Goal: Transaction & Acquisition: Purchase product/service

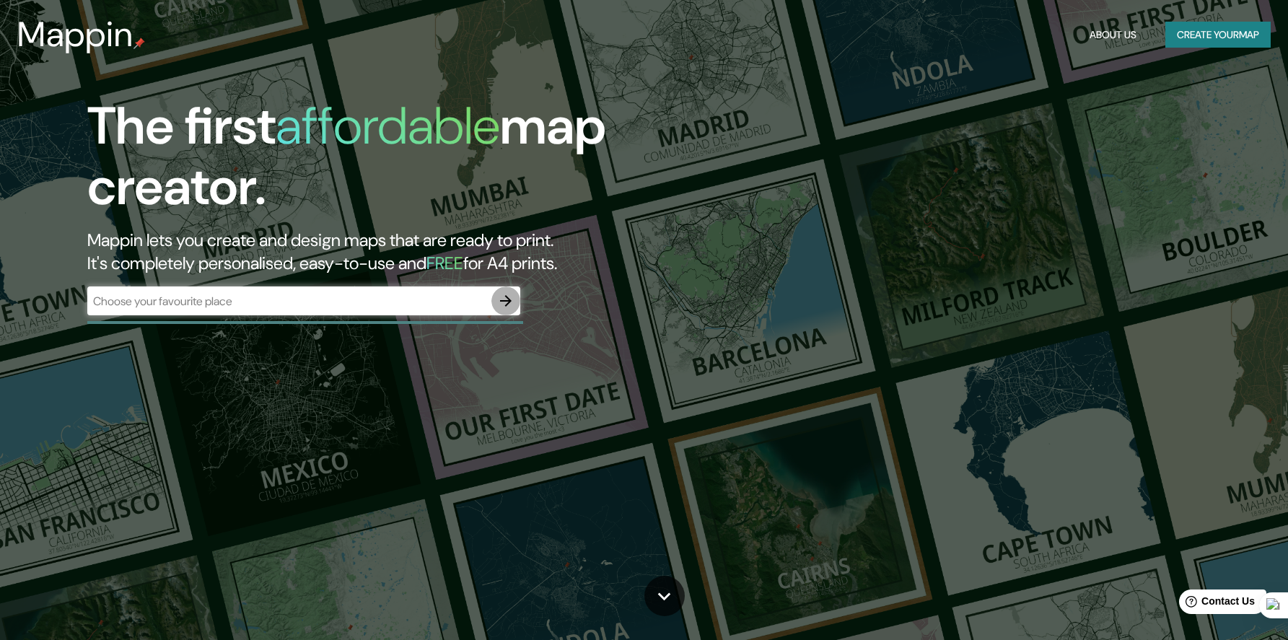
click at [504, 301] on icon "button" at bounding box center [506, 301] width 12 height 12
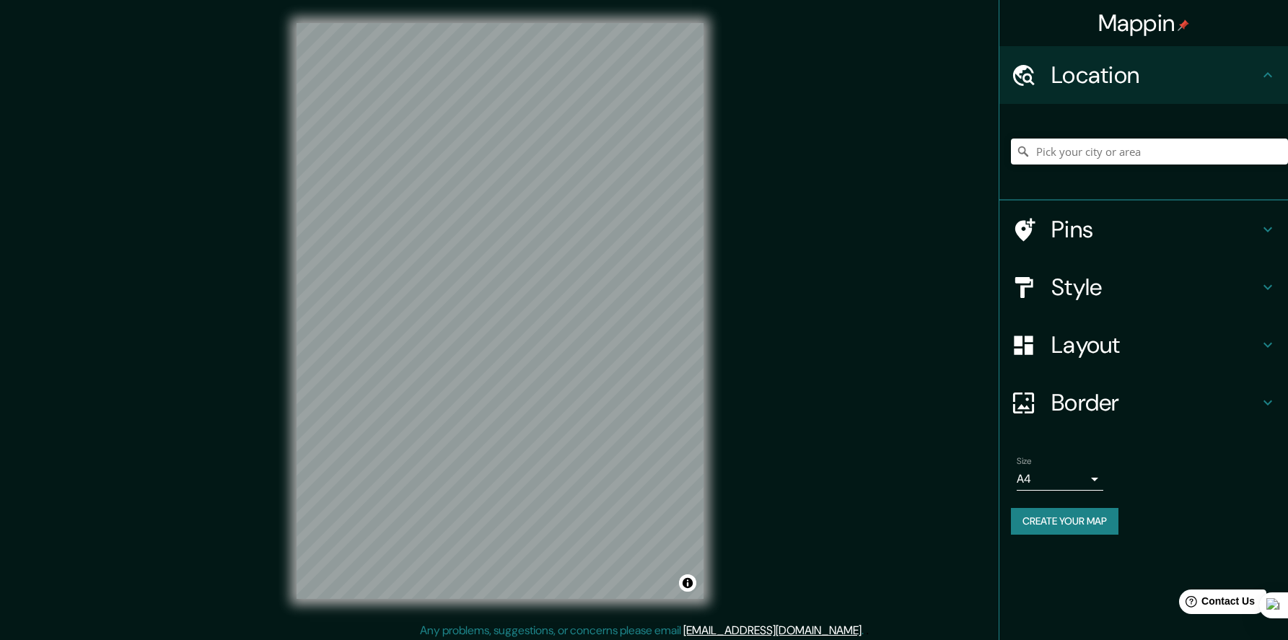
click at [1153, 356] on h4 "Layout" at bounding box center [1155, 344] width 208 height 29
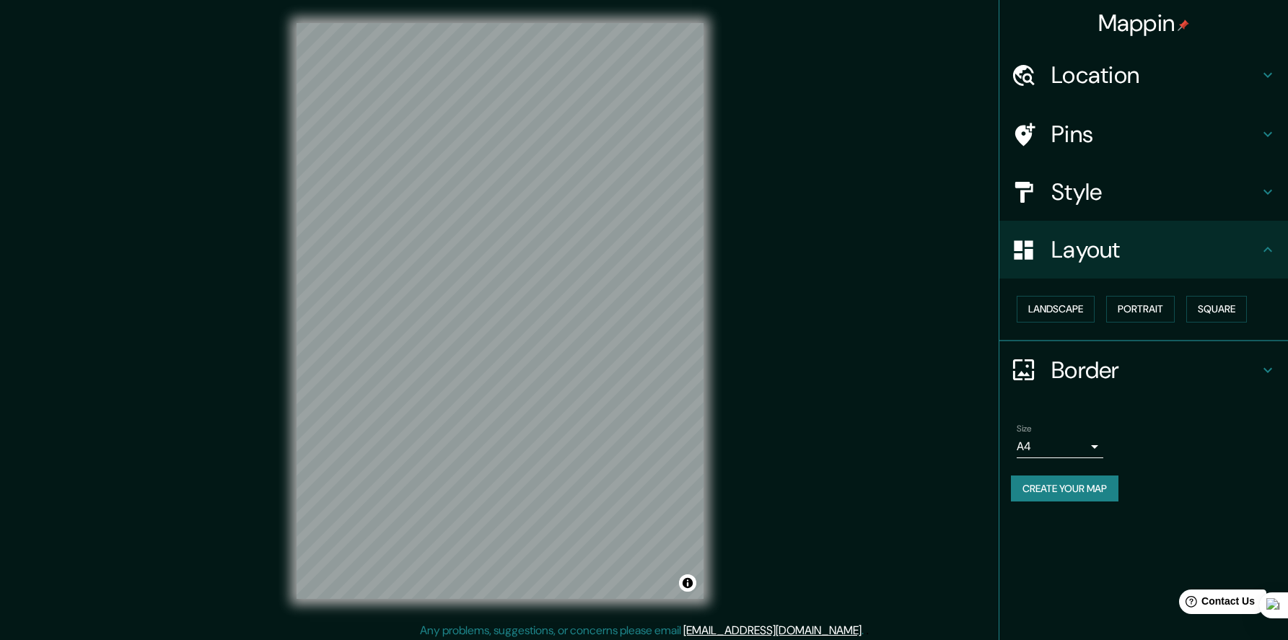
click at [1131, 356] on h4 "Border" at bounding box center [1155, 370] width 208 height 29
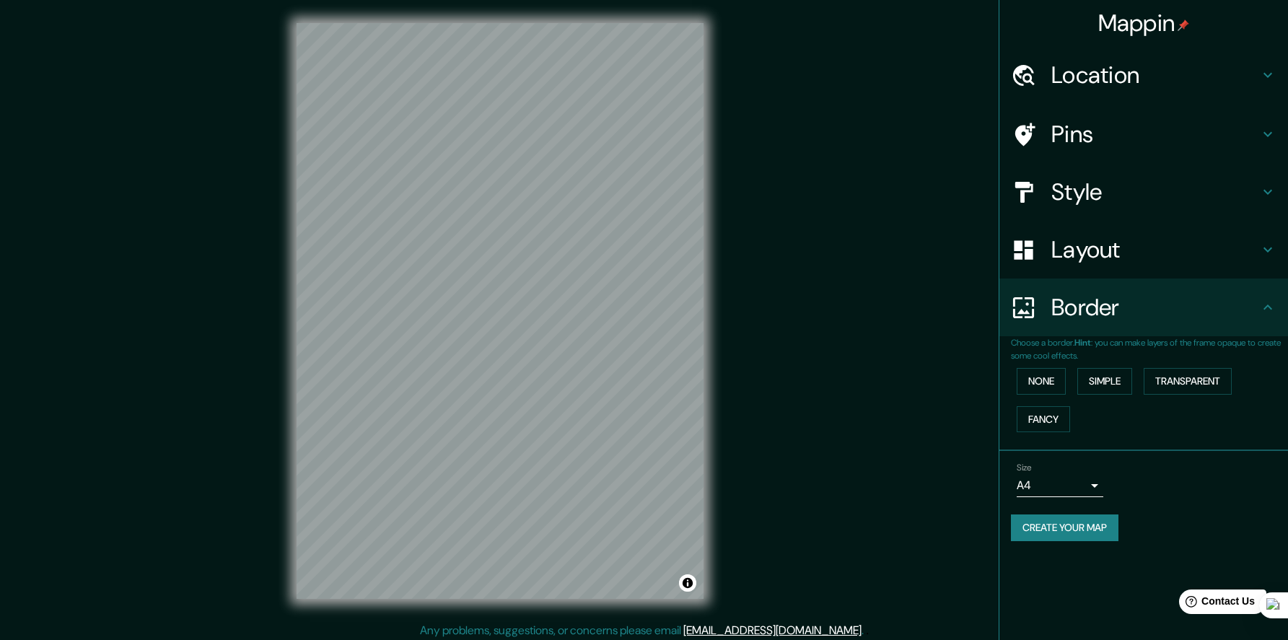
click at [1128, 297] on h4 "Border" at bounding box center [1155, 307] width 208 height 29
click at [1157, 192] on h4 "Style" at bounding box center [1155, 191] width 208 height 29
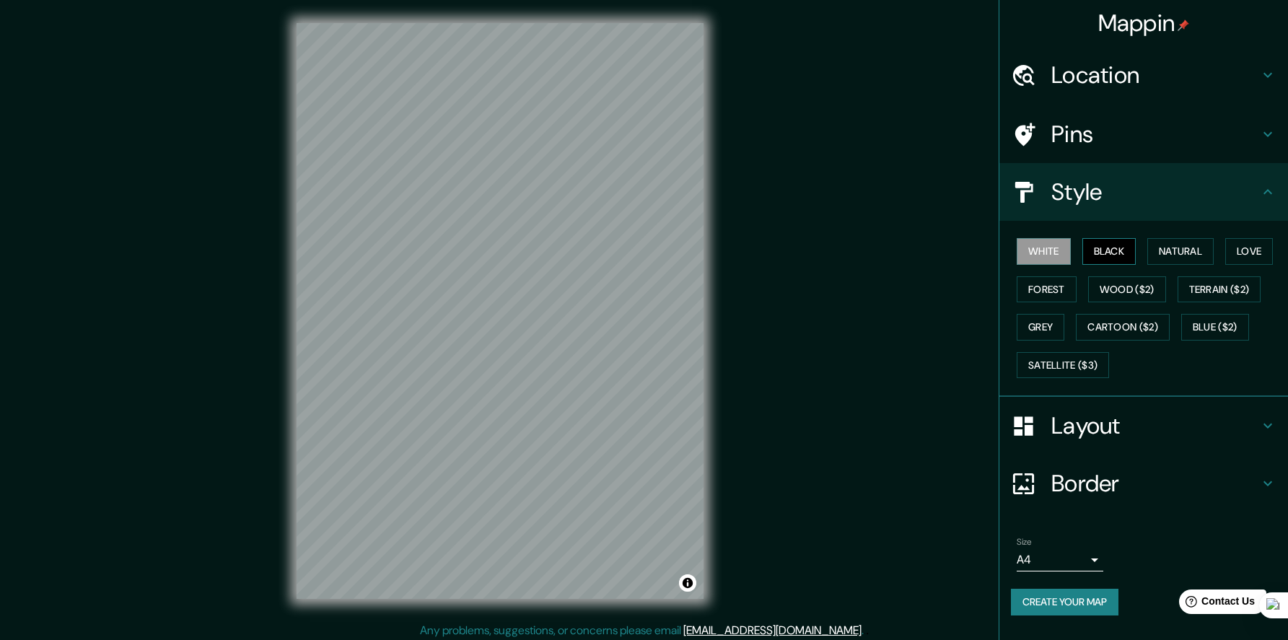
click at [1129, 250] on button "Black" at bounding box center [1109, 251] width 54 height 27
click at [1146, 73] on h4 "Location" at bounding box center [1155, 75] width 208 height 29
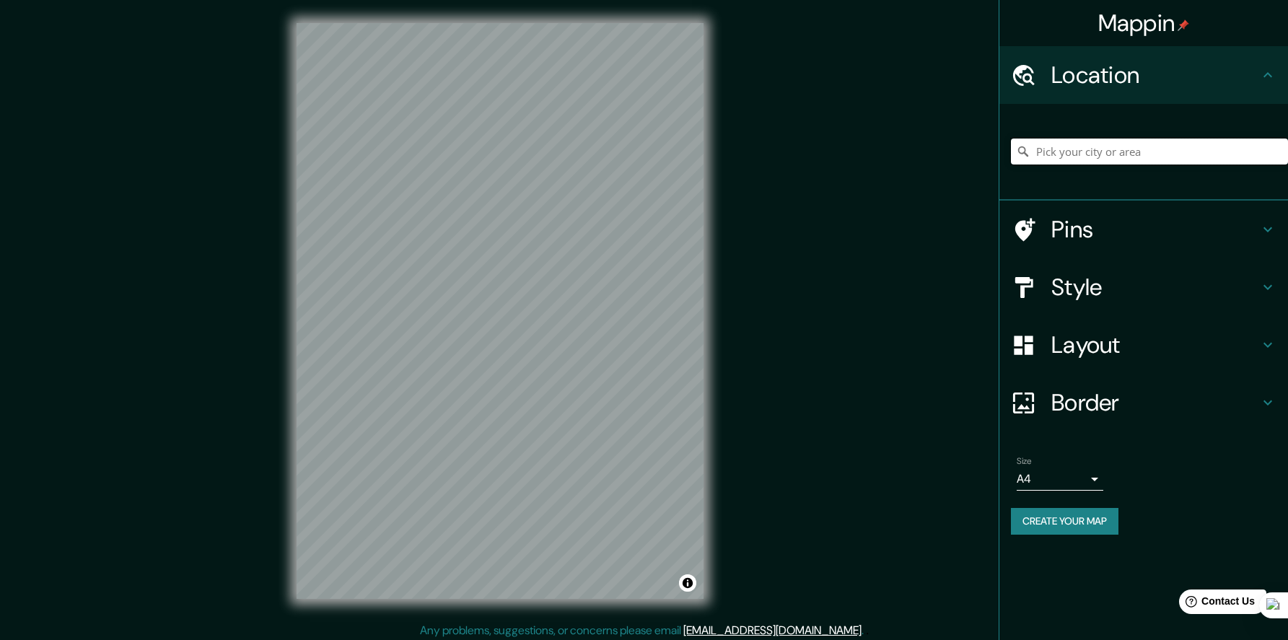
click at [1067, 160] on input "Pick your city or area" at bounding box center [1149, 152] width 277 height 26
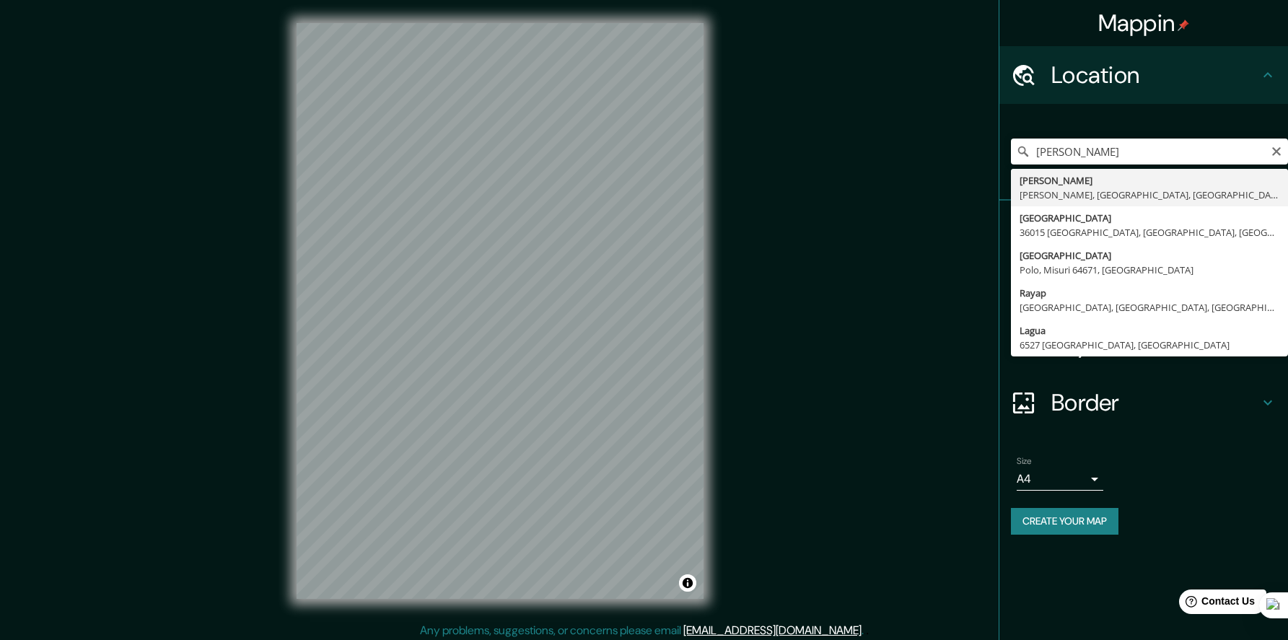
type input "Laguna de Raya, Tubores, Nueva Esparta, Venezuela"
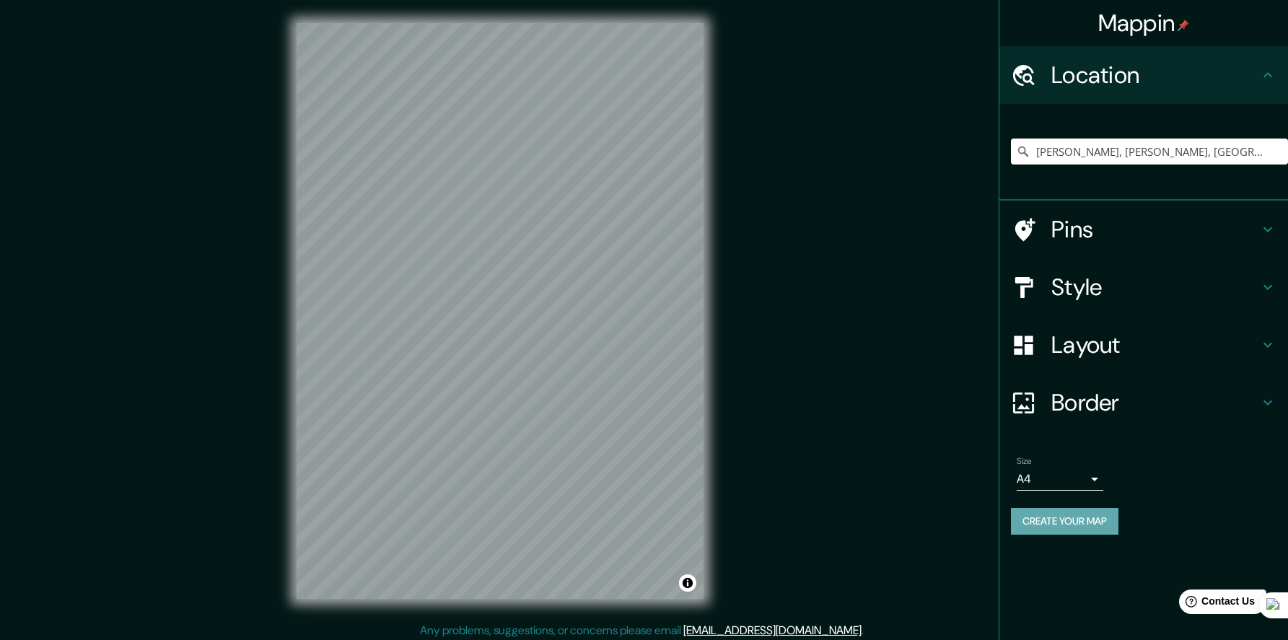
click at [1058, 514] on button "Create your map" at bounding box center [1065, 521] width 108 height 27
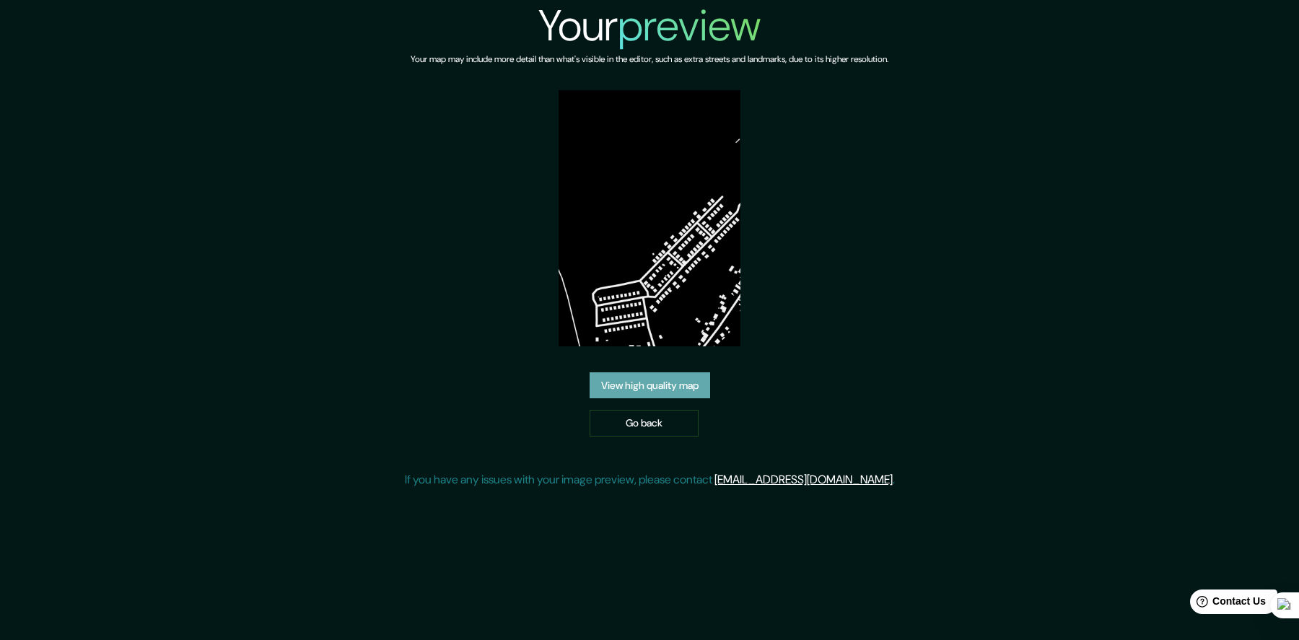
click at [650, 384] on link "View high quality map" at bounding box center [649, 385] width 120 height 27
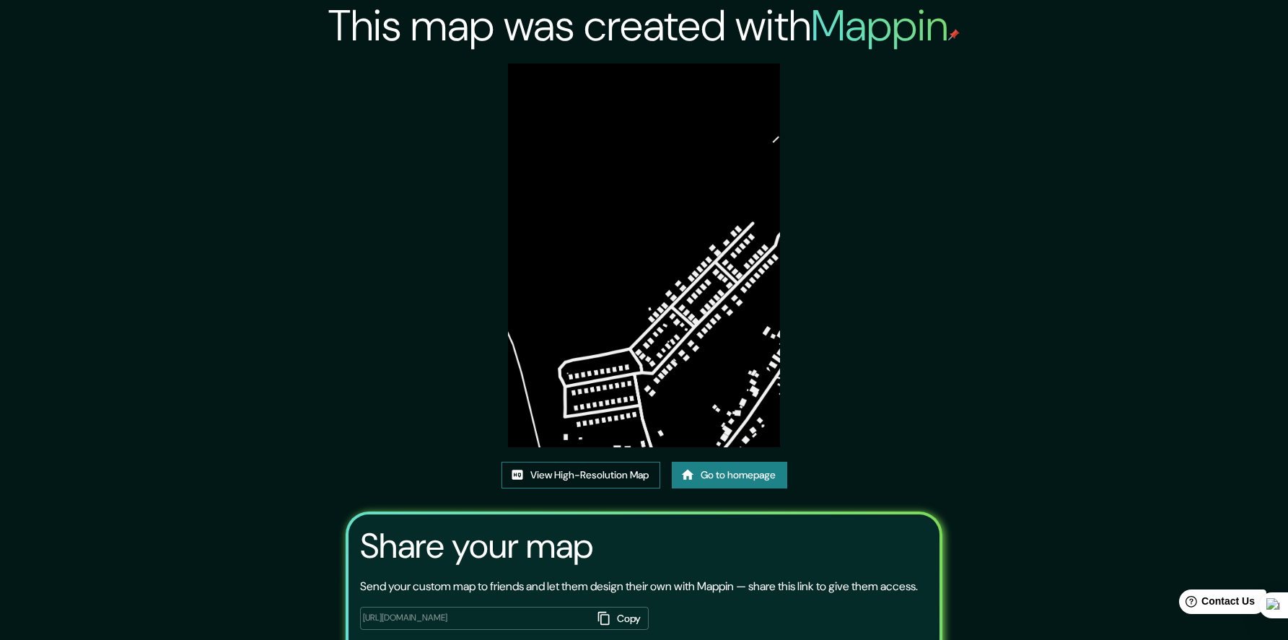
click at [644, 465] on link "View High-Resolution Map" at bounding box center [580, 475] width 159 height 27
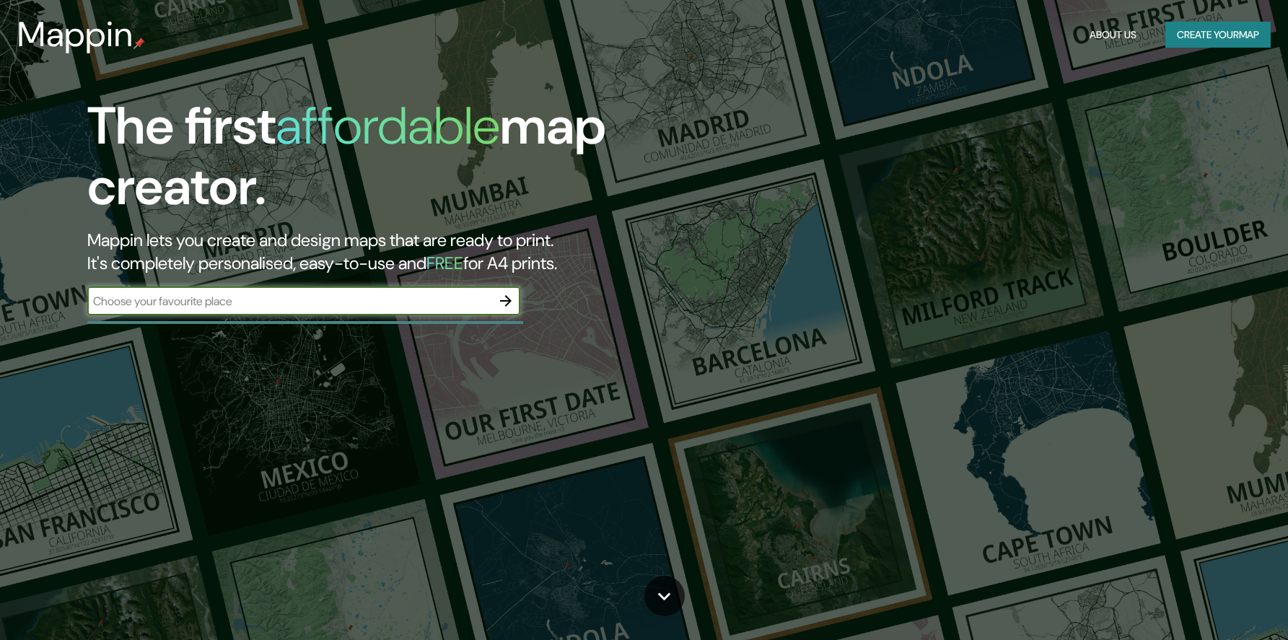
click at [501, 305] on icon "button" at bounding box center [505, 300] width 17 height 17
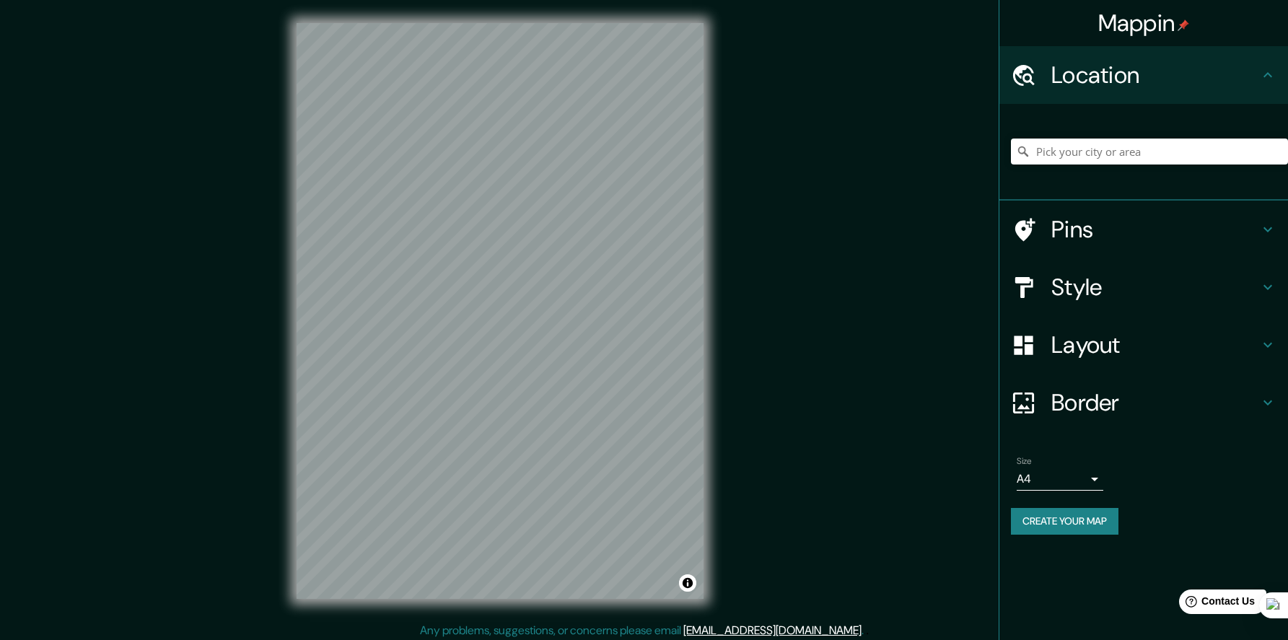
click at [1097, 296] on h4 "Style" at bounding box center [1155, 287] width 208 height 29
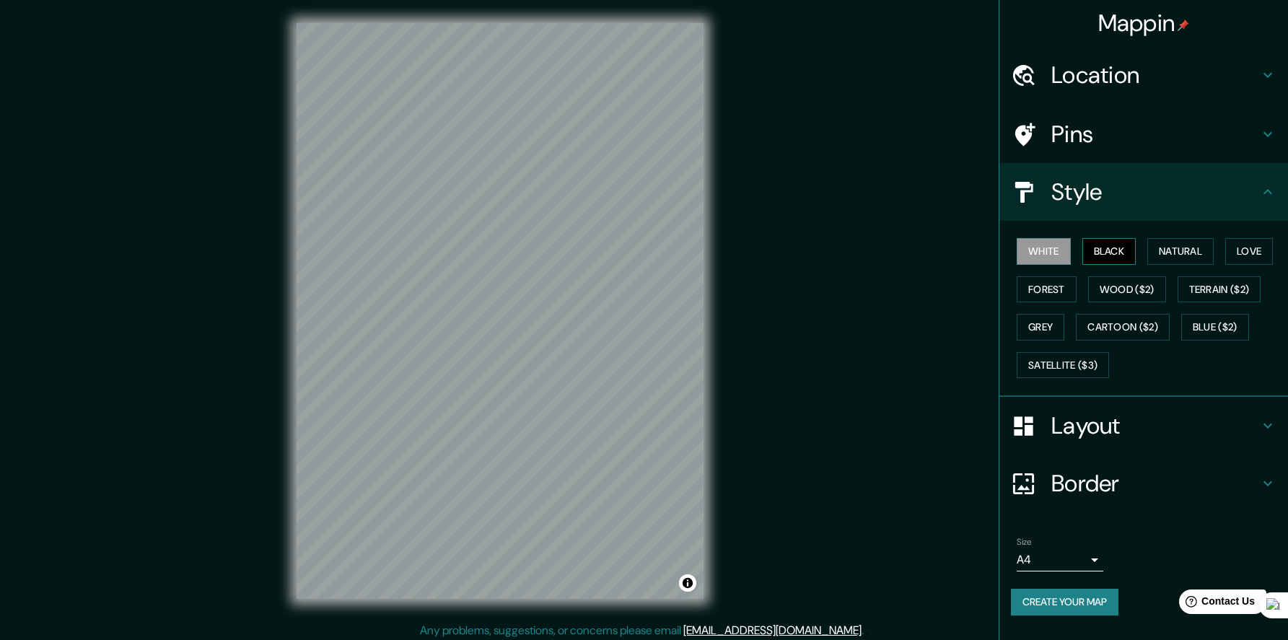
click at [1114, 253] on button "Black" at bounding box center [1109, 251] width 54 height 27
click at [1123, 82] on h4 "Location" at bounding box center [1155, 75] width 208 height 29
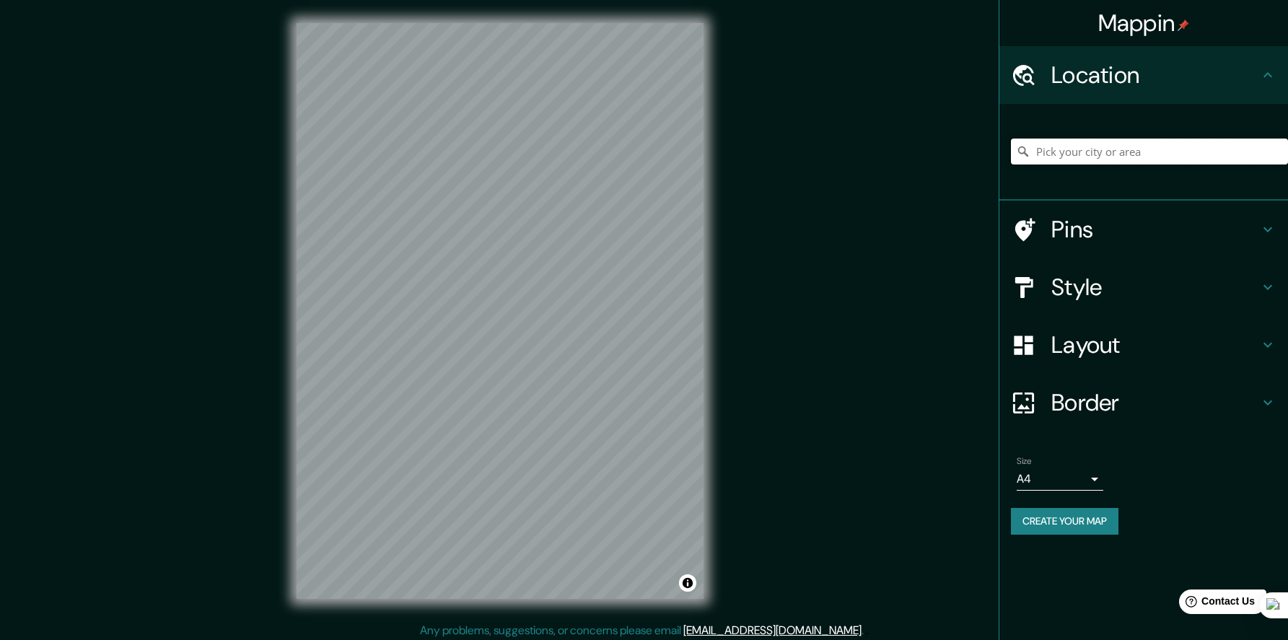
click at [1084, 159] on input "Pick your city or area" at bounding box center [1149, 152] width 277 height 26
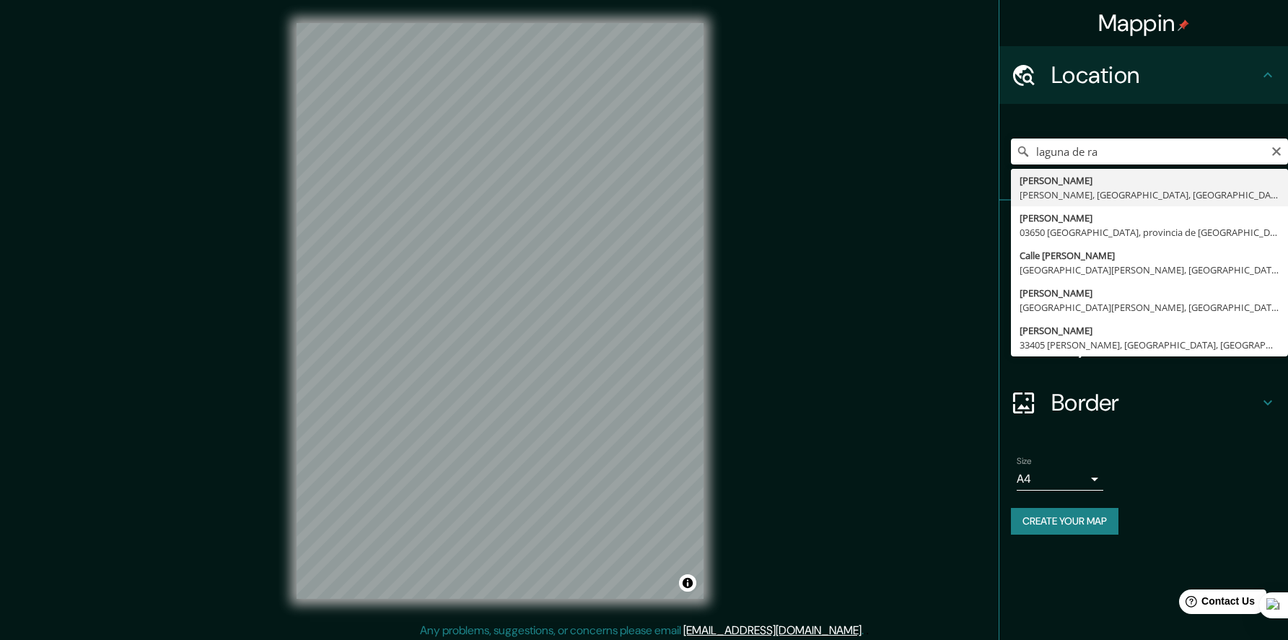
type input "Laguna de Raya, Tubores, Nueva Esparta, Venezuela"
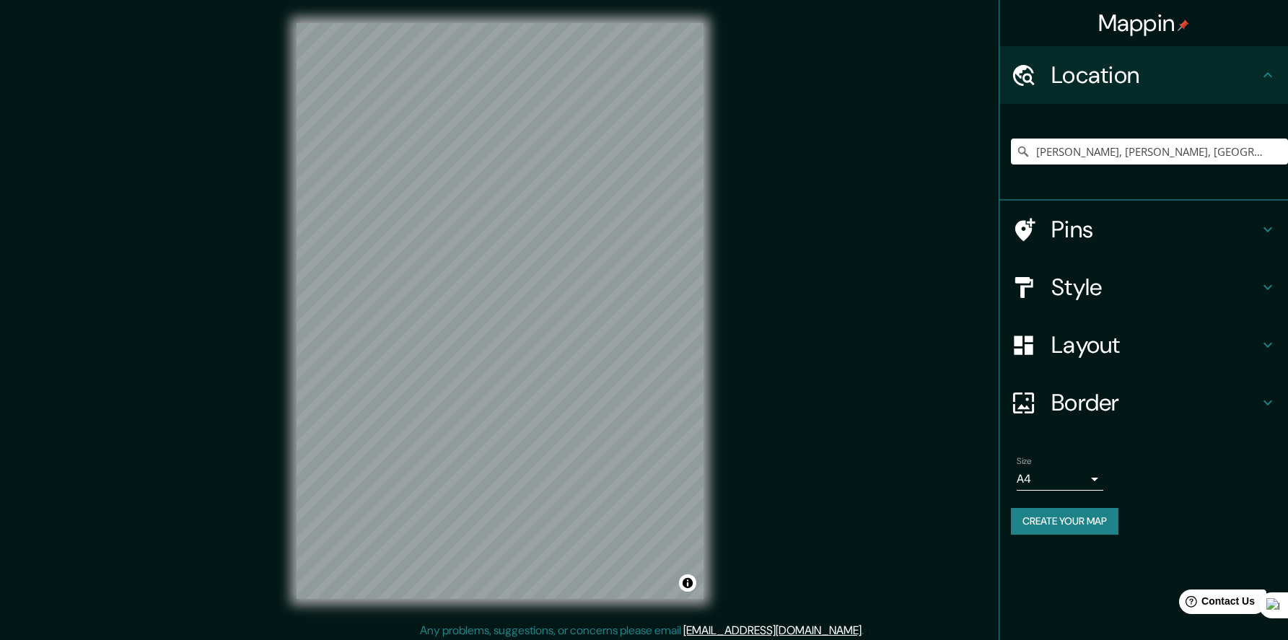
click at [1093, 519] on button "Create your map" at bounding box center [1065, 521] width 108 height 27
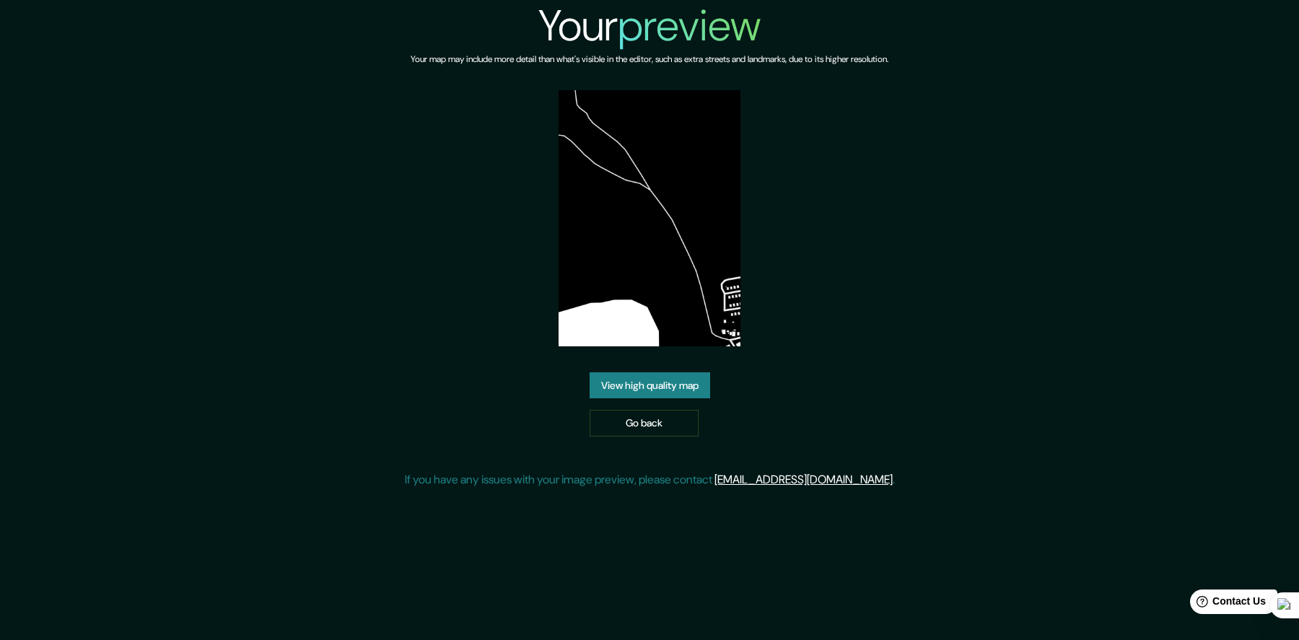
drag, startPoint x: 30, startPoint y: 386, endPoint x: 626, endPoint y: 391, distance: 596.0
click at [626, 391] on link "View high quality map" at bounding box center [649, 385] width 120 height 27
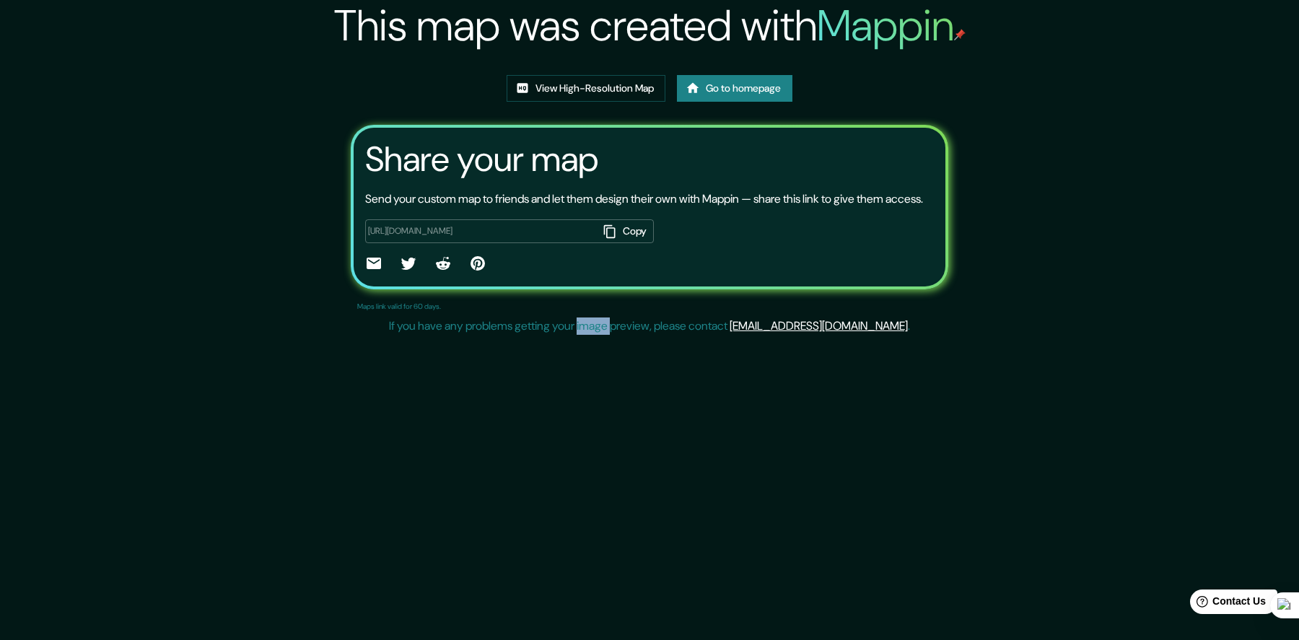
click at [626, 391] on div "This map was created with Mappin View High-Resolution Map Go to homepage Share …" at bounding box center [649, 320] width 1299 height 640
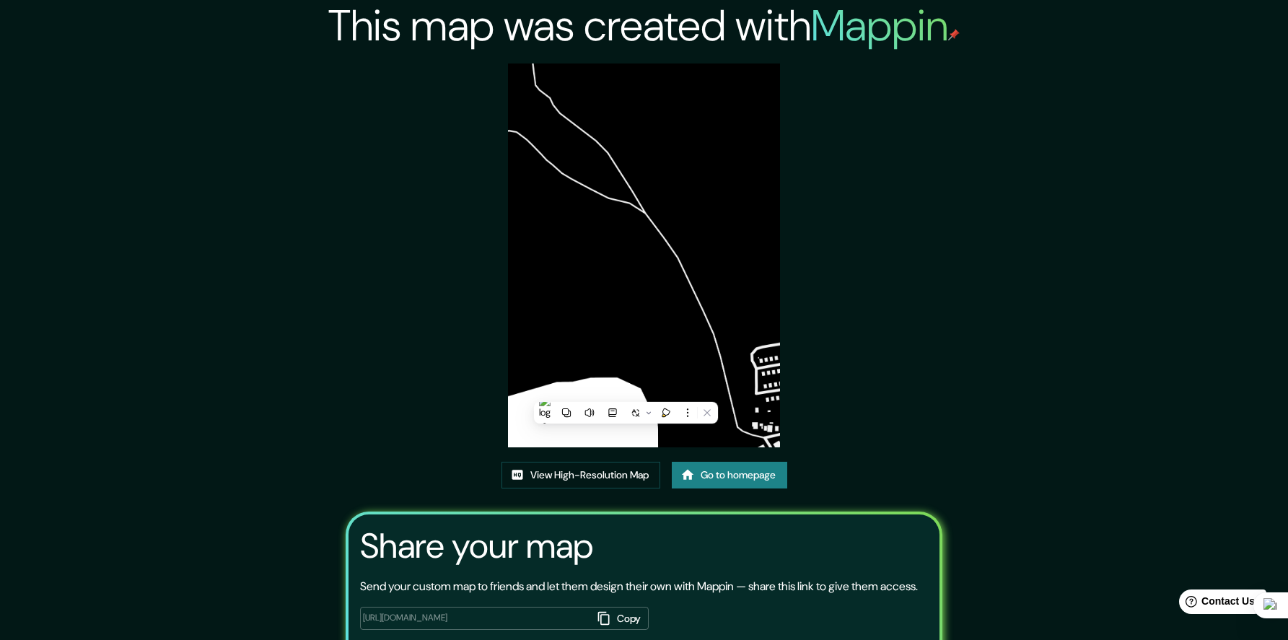
click at [581, 489] on div "View High-Resolution Map Go to homepage" at bounding box center [644, 481] width 286 height 38
click at [595, 481] on link "View High-Resolution Map" at bounding box center [580, 475] width 159 height 27
